Goal: Task Accomplishment & Management: Manage account settings

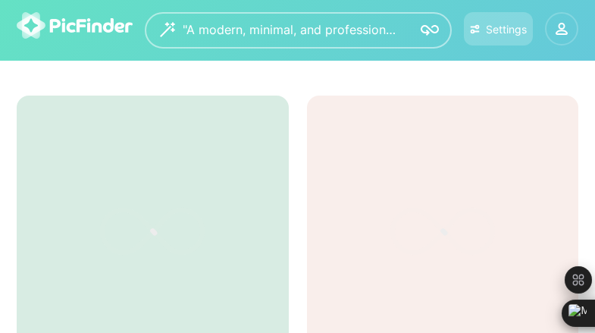
click at [562, 28] on circle at bounding box center [562, 26] width 5 height 5
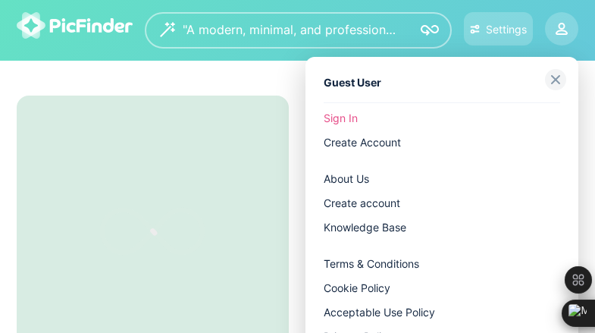
click at [340, 117] on link "Sign In" at bounding box center [442, 118] width 237 height 24
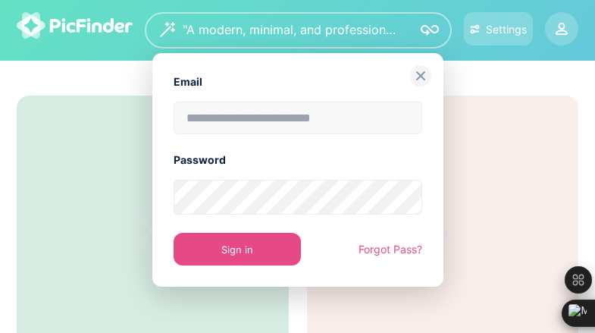
scroll to position [9, 0]
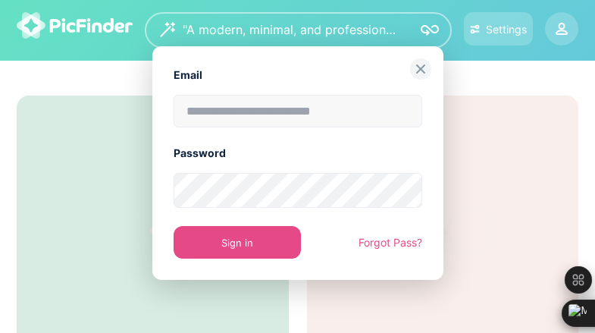
click at [49, 69] on div "Email Password Sign in Forgot Pass?" at bounding box center [297, 166] width 595 height 333
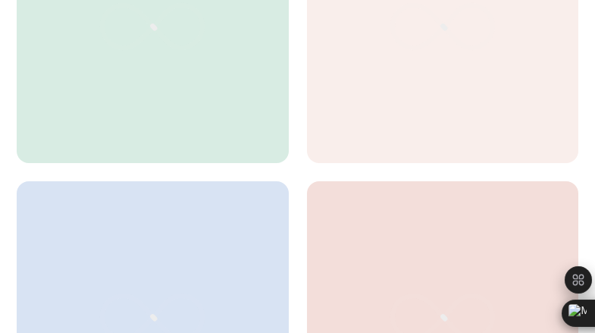
scroll to position [227, 0]
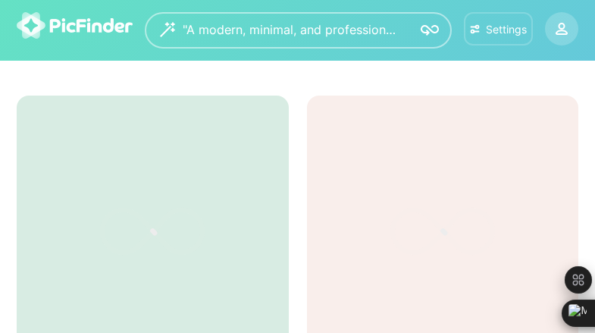
click at [482, 27] on div "Settings" at bounding box center [498, 29] width 57 height 13
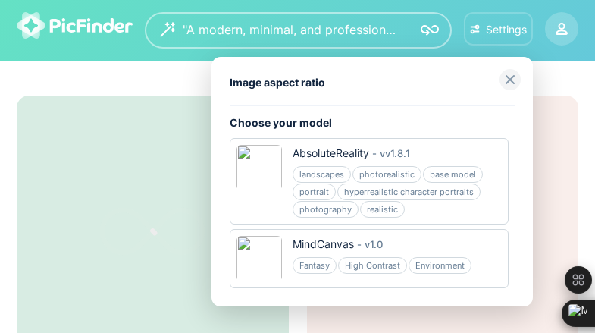
click at [142, 118] on div at bounding box center [297, 166] width 595 height 333
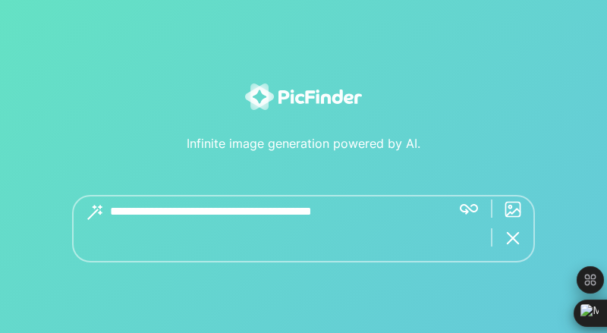
click at [210, 230] on textarea at bounding box center [274, 228] width 329 height 67
